Goal: Information Seeking & Learning: Learn about a topic

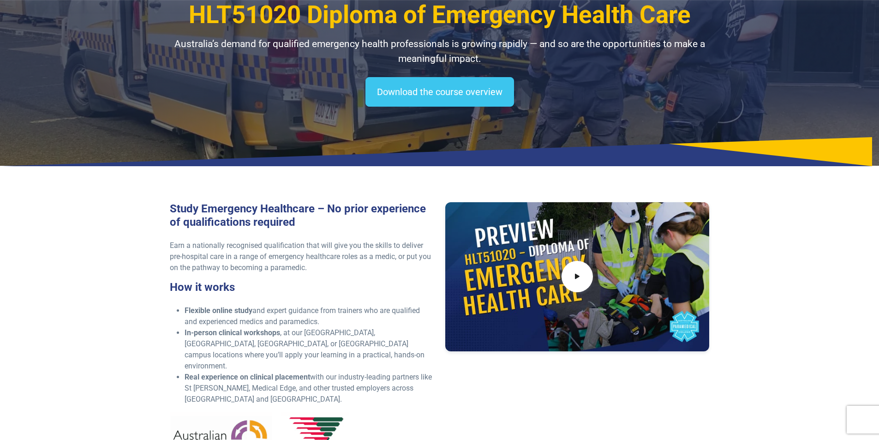
scroll to position [92, 0]
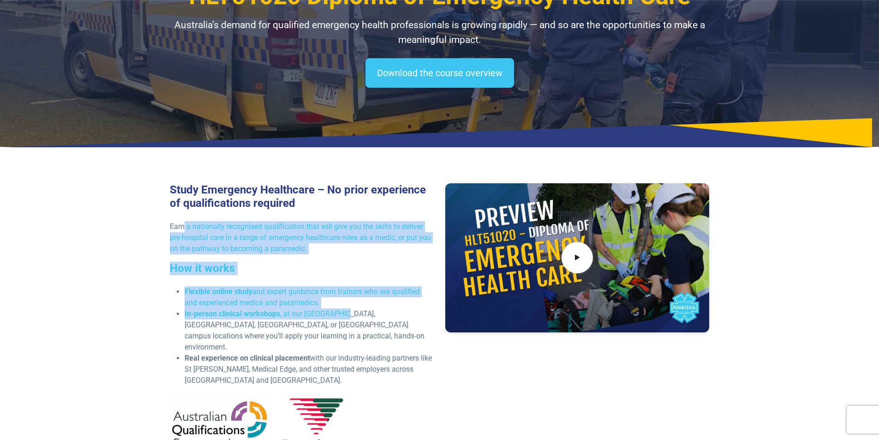
drag, startPoint x: 185, startPoint y: 224, endPoint x: 342, endPoint y: 310, distance: 178.9
click at [344, 310] on div "Study Emergency Healthcare – No prior experience of qualifications required Ear…" at bounding box center [302, 324] width 276 height 283
click at [116, 280] on section "Study Emergency Healthcare – No prior experience of qualifications required Ear…" at bounding box center [439, 325] width 879 height 342
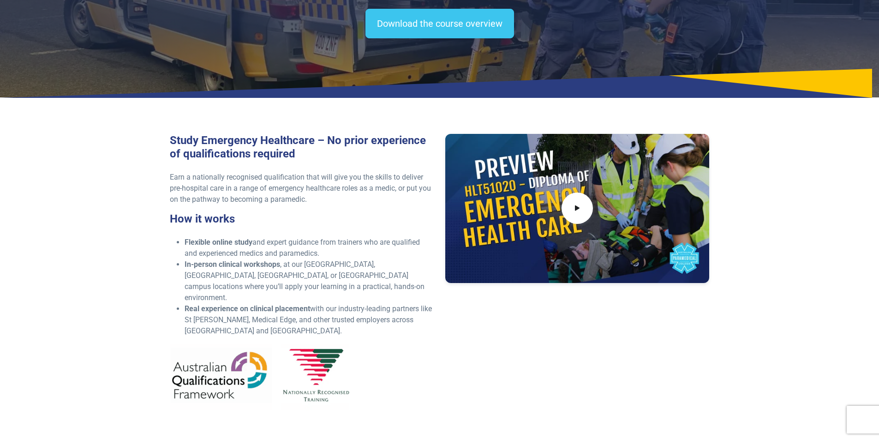
scroll to position [0, 0]
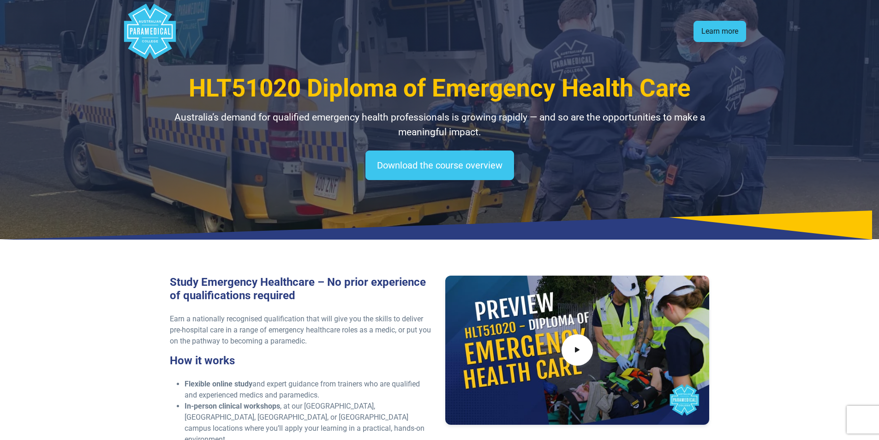
click at [725, 33] on link "Learn more" at bounding box center [720, 31] width 53 height 21
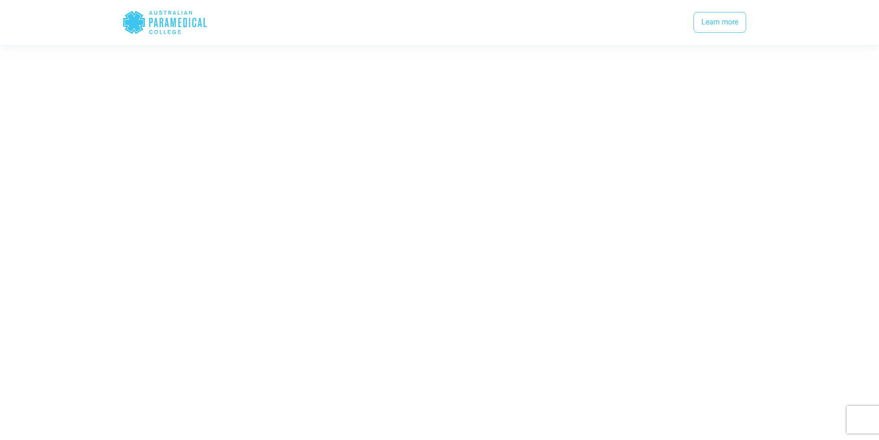
scroll to position [1970, 0]
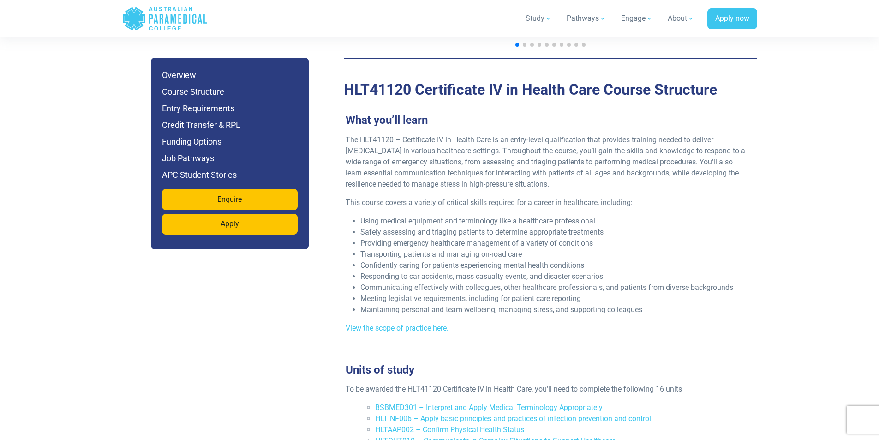
scroll to position [1108, 0]
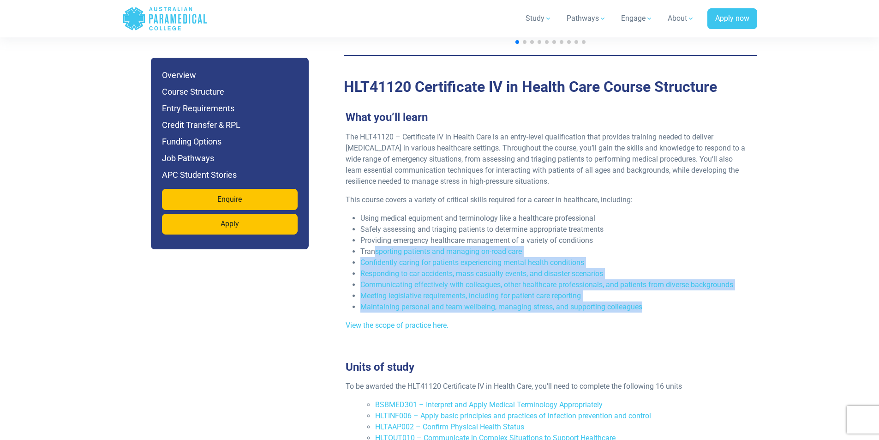
drag, startPoint x: 414, startPoint y: 225, endPoint x: 655, endPoint y: 272, distance: 246.0
click at [660, 276] on ul "Using medical equipment and terminology like a healthcare professional Safely a…" at bounding box center [547, 263] width 402 height 100
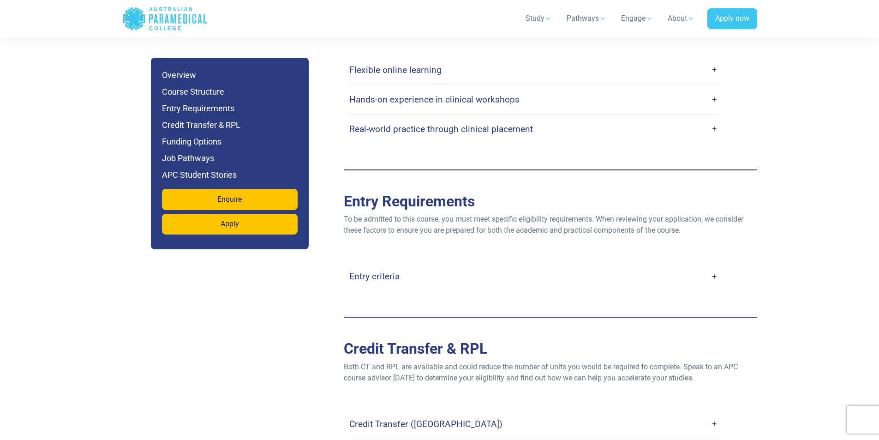
scroll to position [1846, 0]
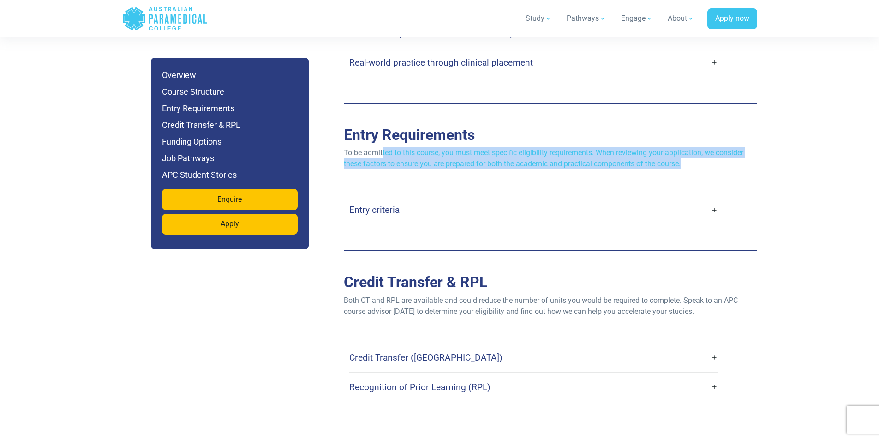
drag, startPoint x: 382, startPoint y: 124, endPoint x: 704, endPoint y: 135, distance: 322.4
click at [704, 147] on p "To be admitted to this course, you must meet specific eligibility requirements.…" at bounding box center [551, 158] width 414 height 22
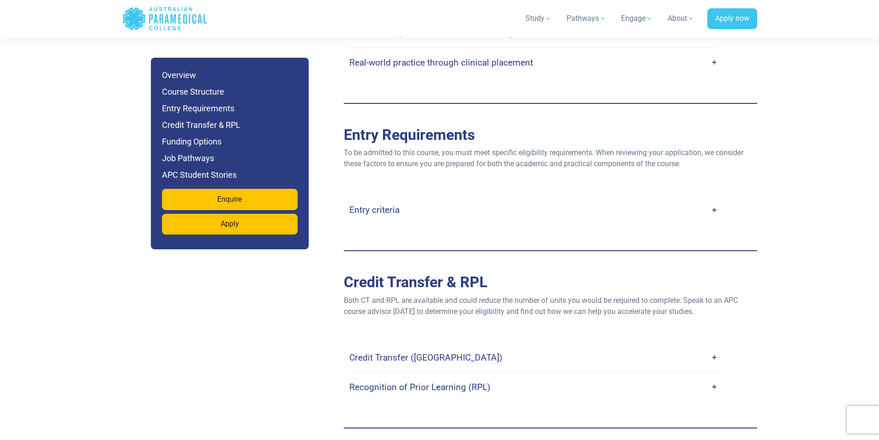
click at [711, 199] on link "Entry criteria" at bounding box center [533, 210] width 369 height 22
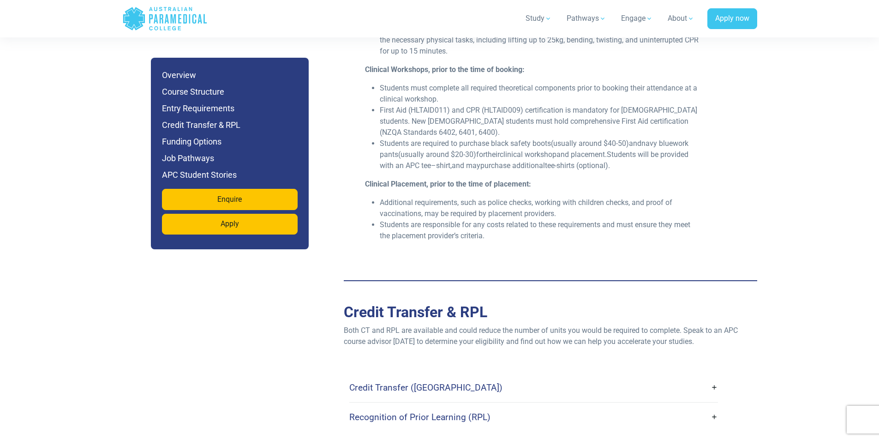
scroll to position [2169, 0]
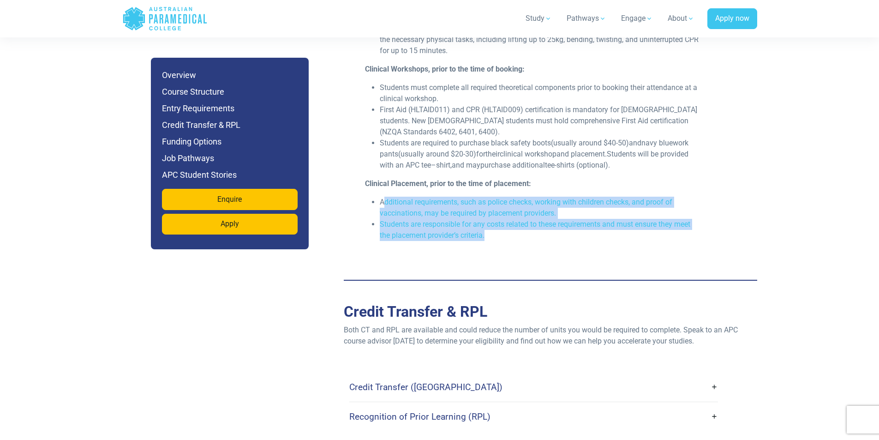
drag, startPoint x: 383, startPoint y: 169, endPoint x: 522, endPoint y: 200, distance: 142.8
click at [524, 200] on ul "Additional requirements, such as police checks, working with children checks, a…" at bounding box center [533, 219] width 337 height 44
click at [500, 219] on li "Students are responsible for any costs related to these requirements and must e…" at bounding box center [541, 230] width 323 height 22
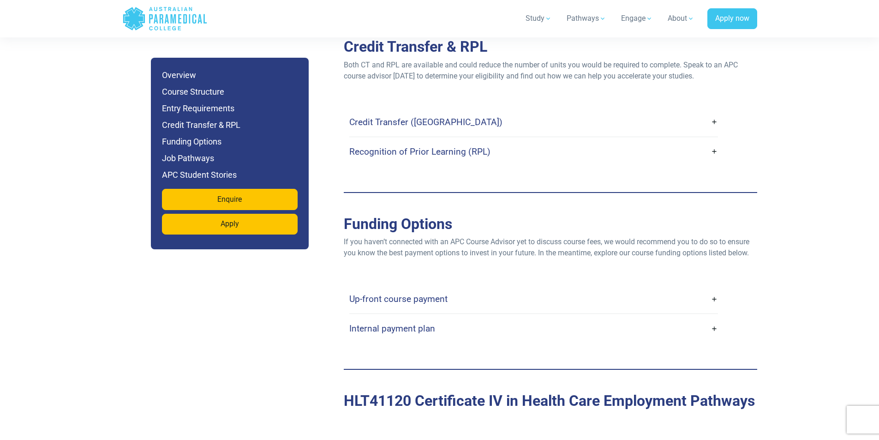
scroll to position [2400, 0]
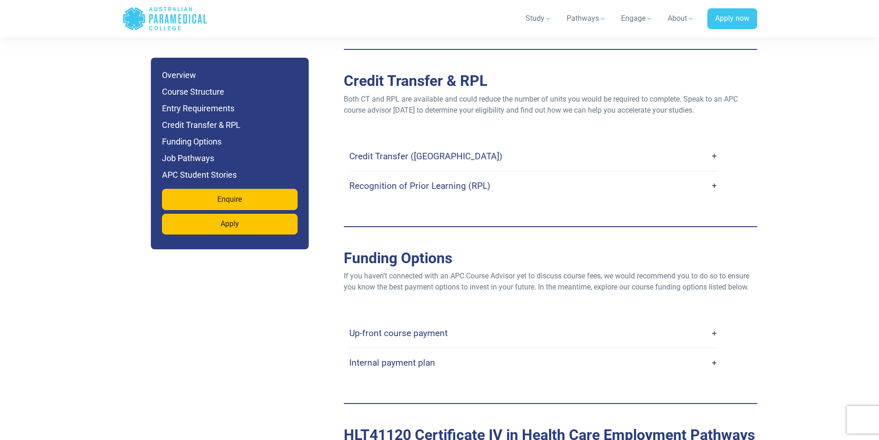
click at [457, 175] on link "Recognition of Prior Learning (RPL)" at bounding box center [533, 186] width 369 height 22
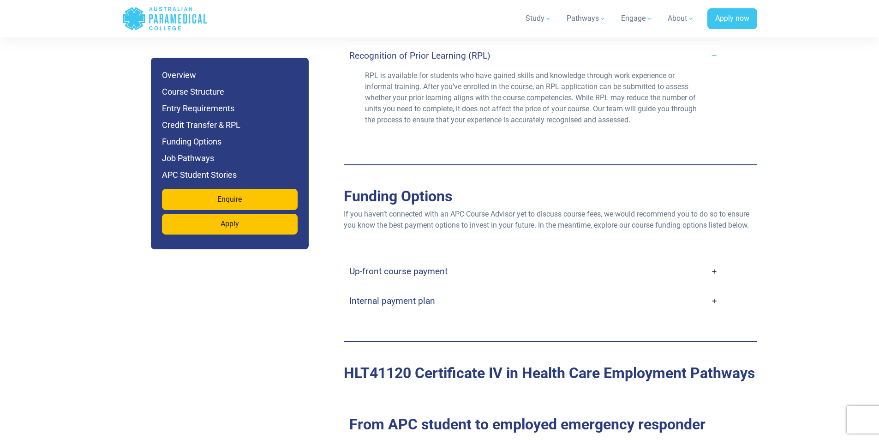
scroll to position [2539, 0]
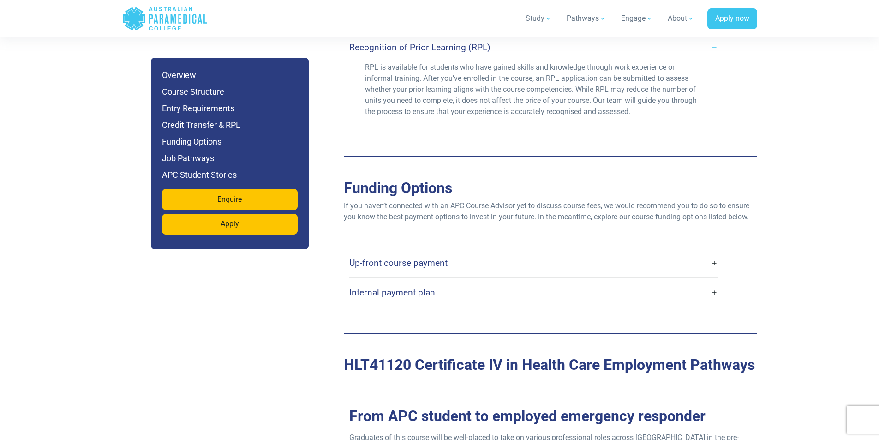
click at [478, 282] on link "Internal payment plan" at bounding box center [533, 293] width 369 height 22
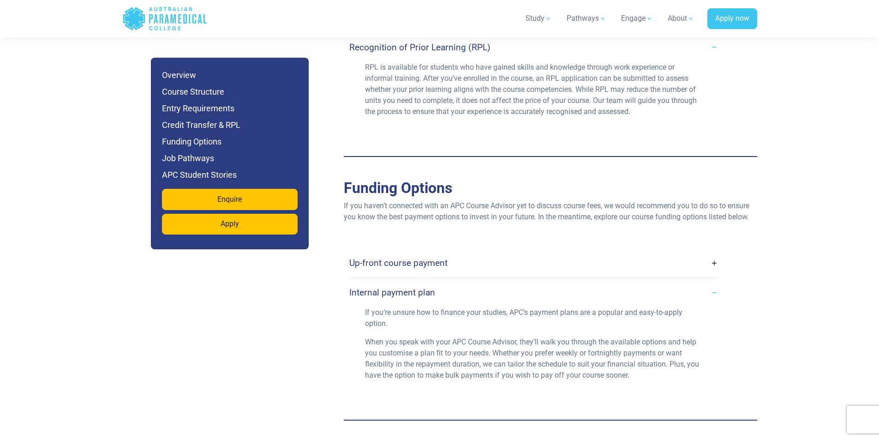
click at [480, 252] on link "Up-front course payment" at bounding box center [533, 263] width 369 height 22
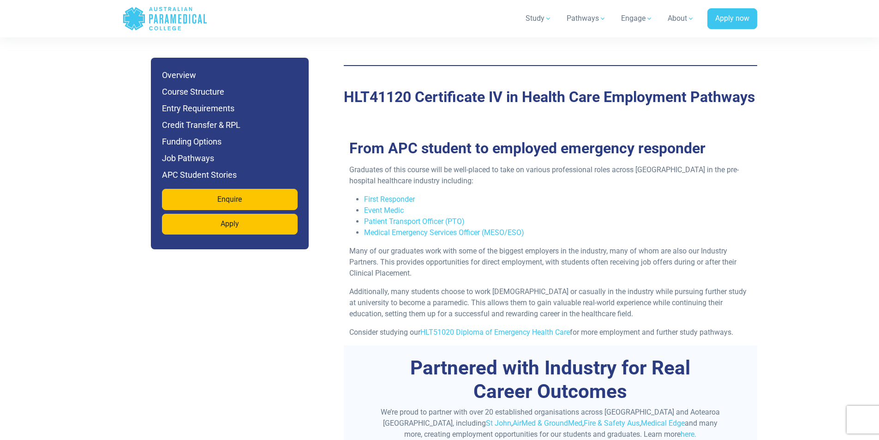
scroll to position [2954, 0]
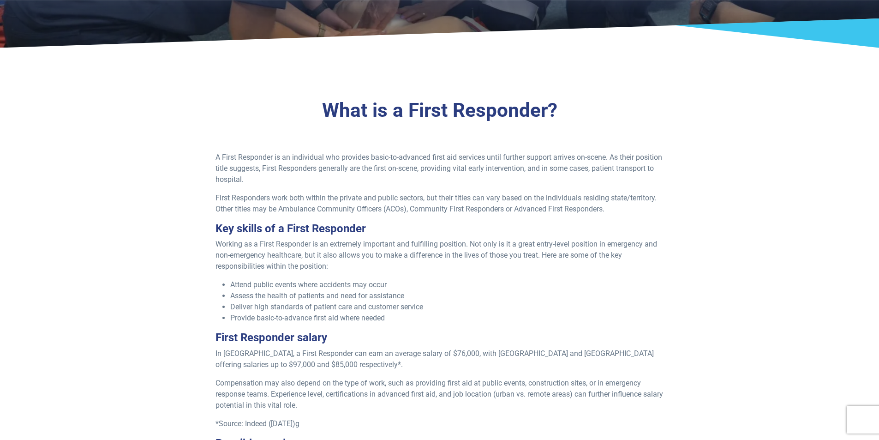
scroll to position [185, 0]
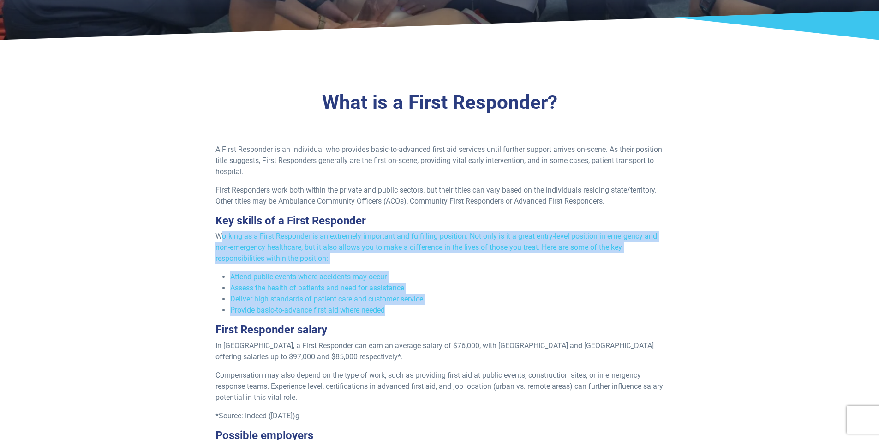
drag, startPoint x: 221, startPoint y: 234, endPoint x: 420, endPoint y: 306, distance: 211.0
click at [420, 306] on div "A First Responder is an individual who provides basic-to-advanced first aid ser…" at bounding box center [439, 309] width 459 height 331
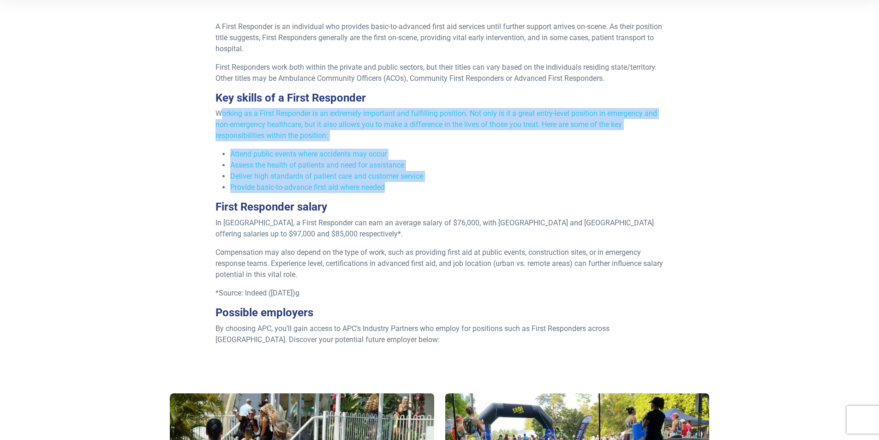
scroll to position [323, 0]
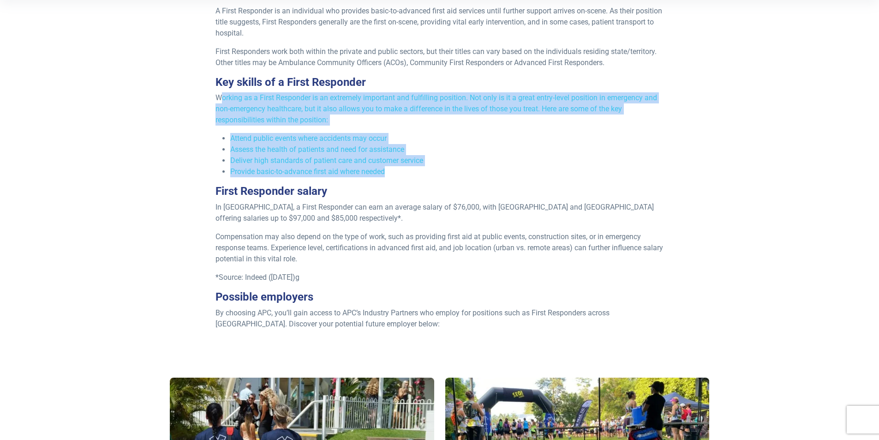
drag, startPoint x: 226, startPoint y: 202, endPoint x: 326, endPoint y: 270, distance: 121.2
click at [326, 270] on div "A First Responder is an individual who provides basic-to-advanced first aid ser…" at bounding box center [439, 171] width 459 height 331
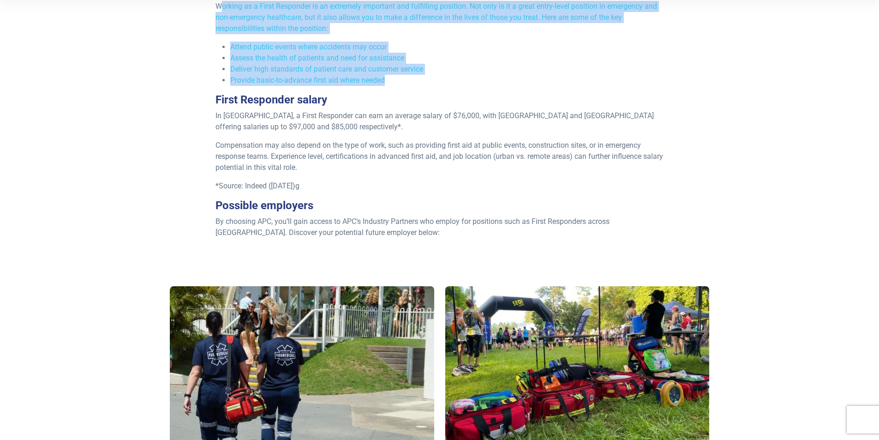
scroll to position [415, 0]
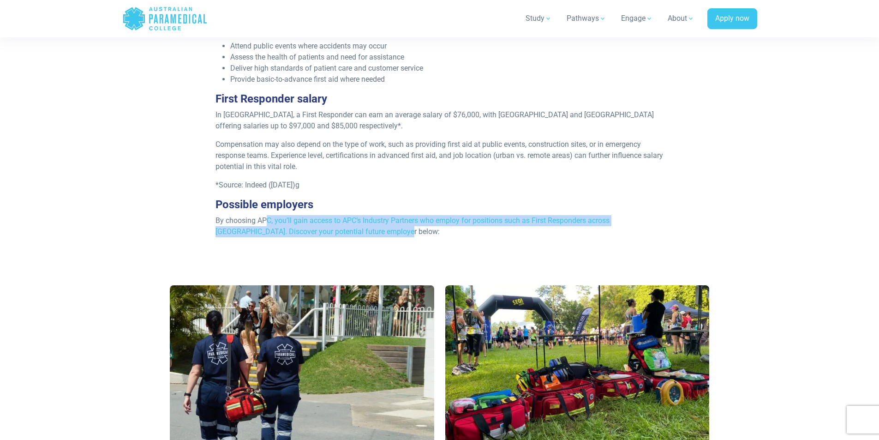
drag, startPoint x: 269, startPoint y: 218, endPoint x: 466, endPoint y: 236, distance: 198.0
click at [466, 236] on p "By choosing APC, you’ll gain access to APC’s Industry Partners who employ for p…" at bounding box center [440, 226] width 448 height 22
click at [425, 237] on div "A First Responder is an individual who provides basic-to-advanced first aid ser…" at bounding box center [439, 78] width 459 height 331
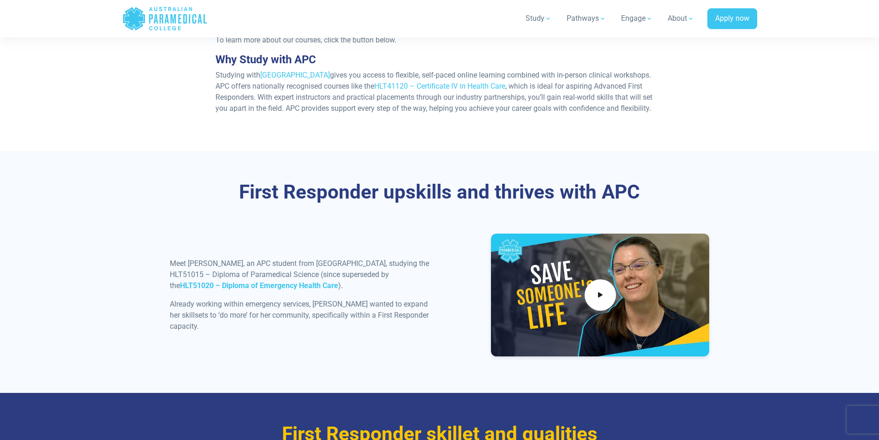
scroll to position [877, 0]
